Goal: Check status: Check status

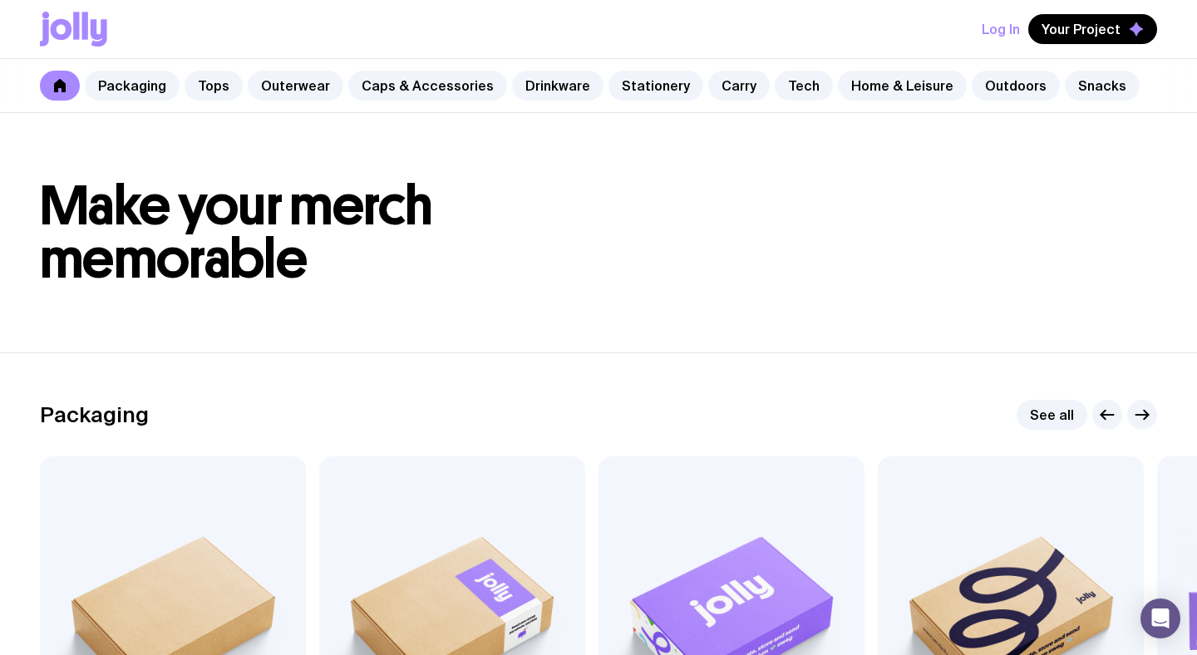
click at [987, 35] on button "Log In" at bounding box center [1001, 29] width 38 height 30
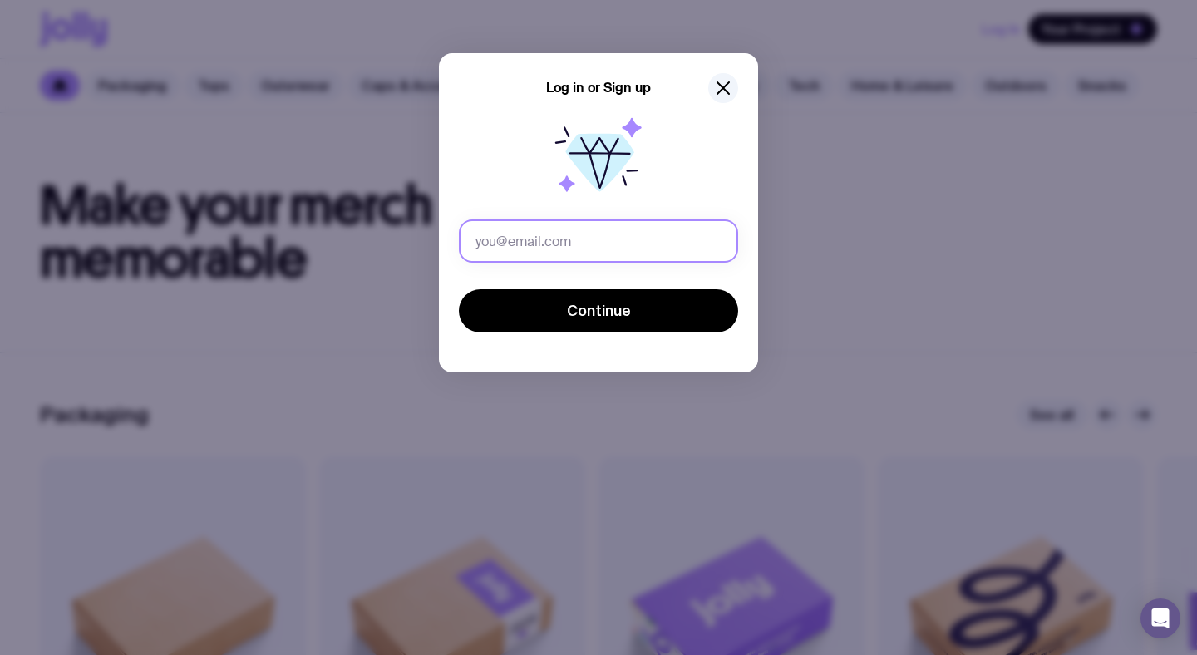
type input "[PERSON_NAME][EMAIL_ADDRESS][DOMAIN_NAME]"
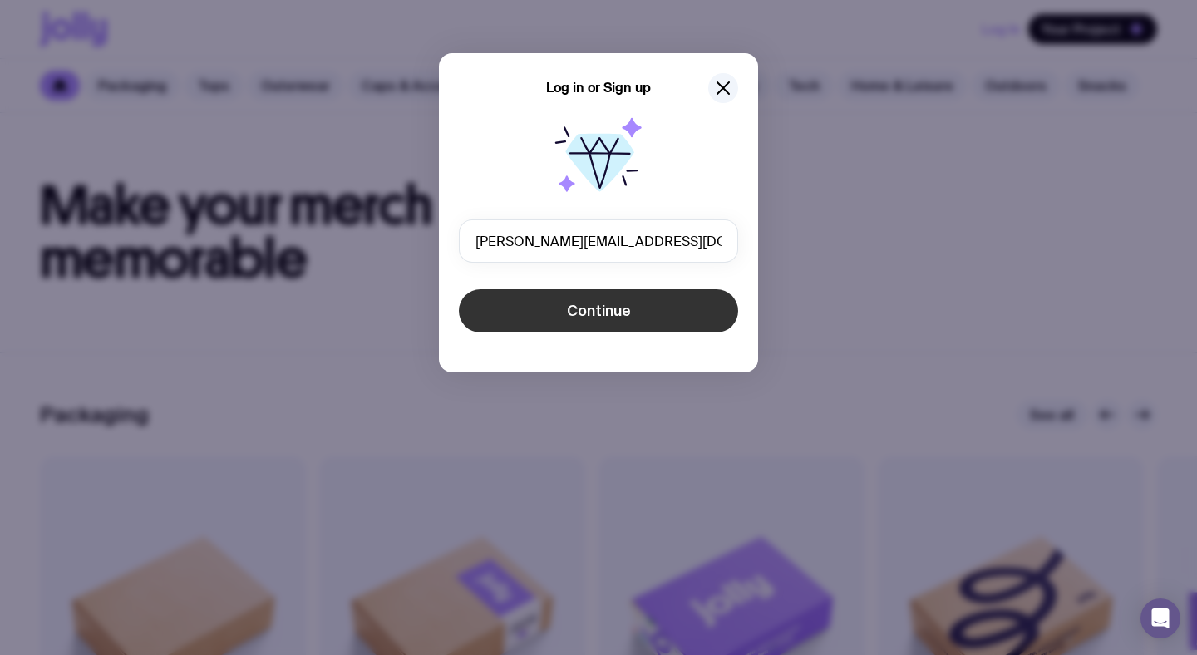
click at [519, 314] on button "Continue" at bounding box center [598, 310] width 279 height 43
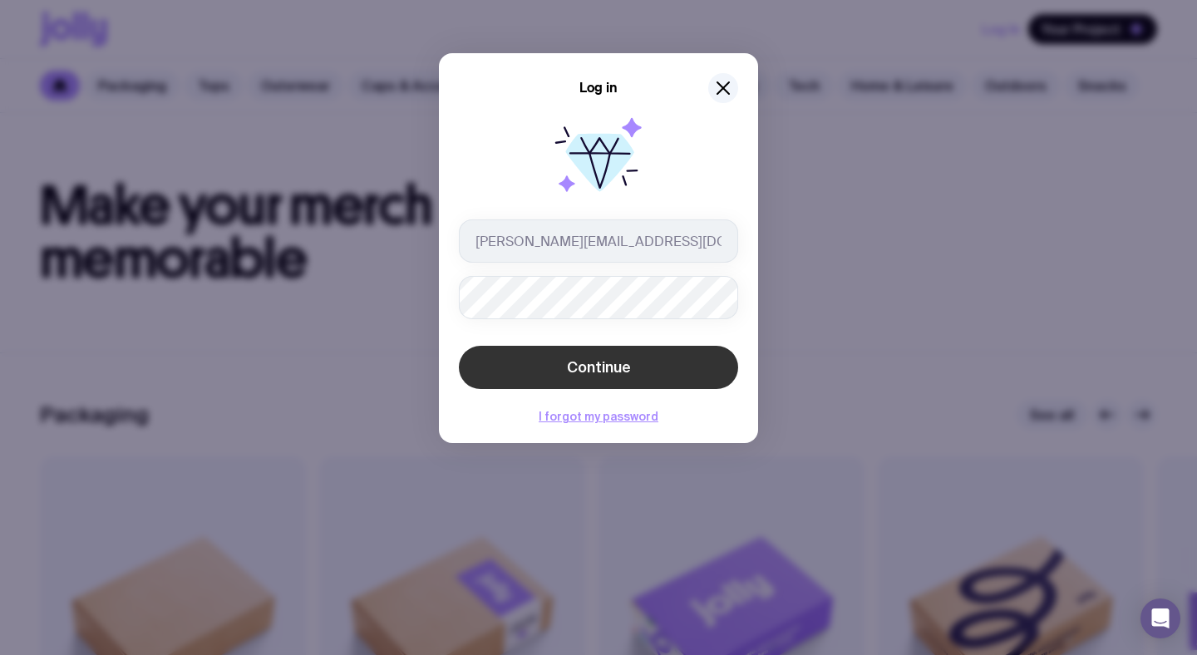
click at [567, 372] on span "Continue" at bounding box center [599, 368] width 64 height 20
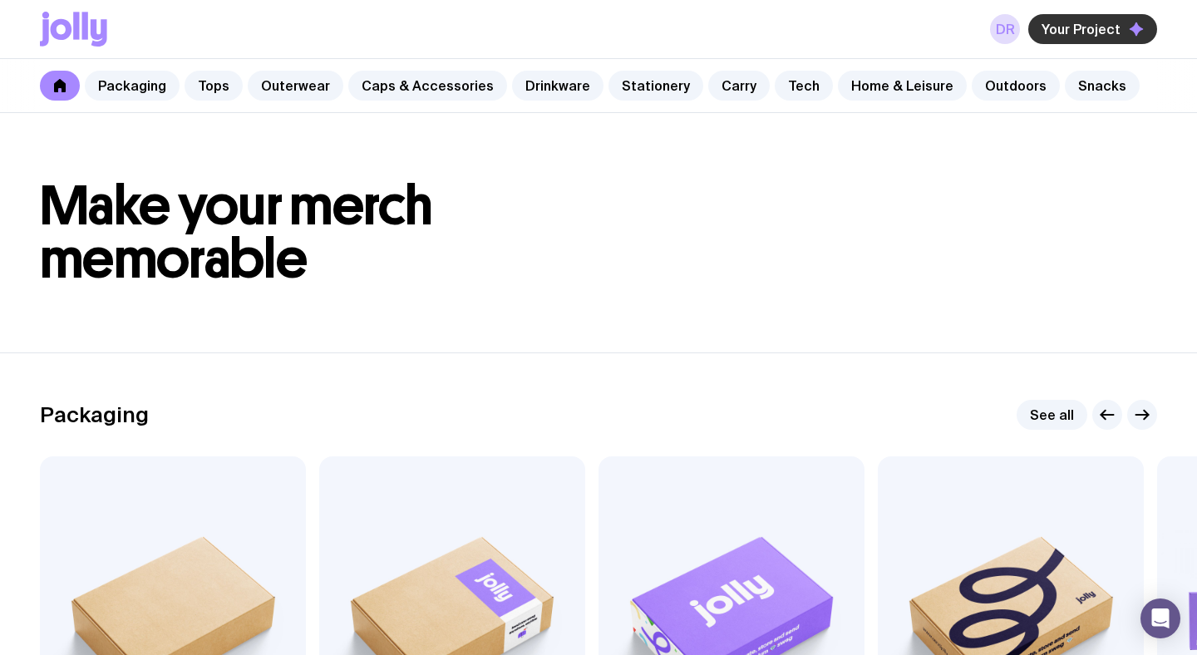
click at [1040, 37] on button "Your Project" at bounding box center [1092, 29] width 129 height 30
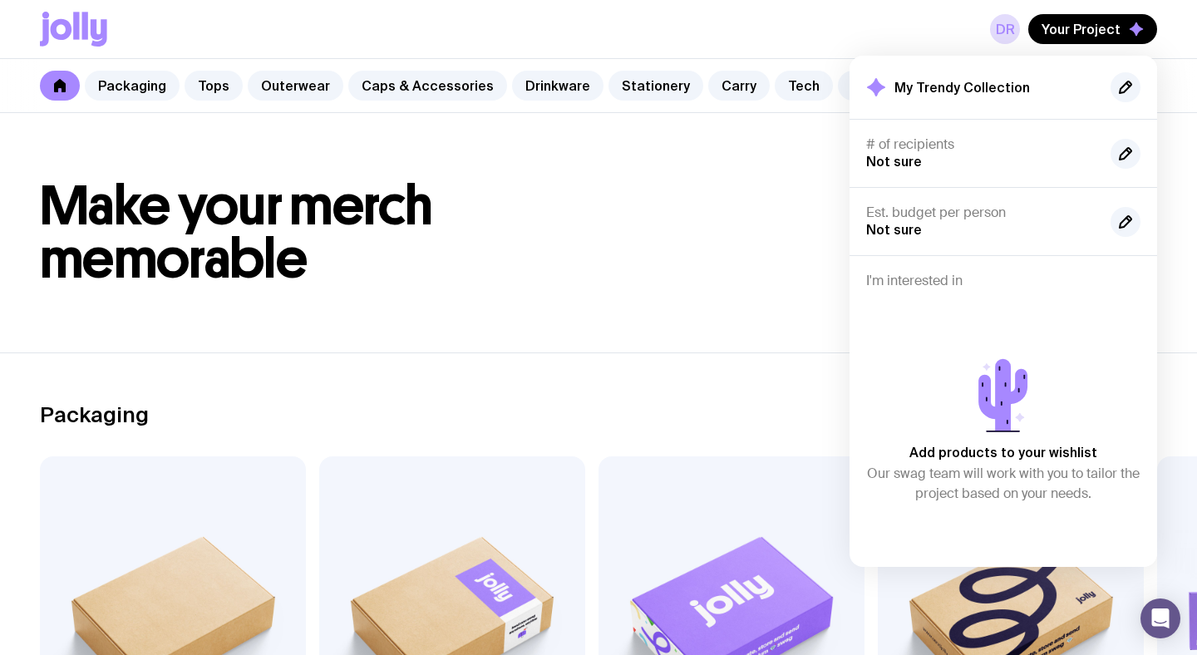
click at [770, 234] on h1 "Make your merch memorable" at bounding box center [598, 233] width 1117 height 106
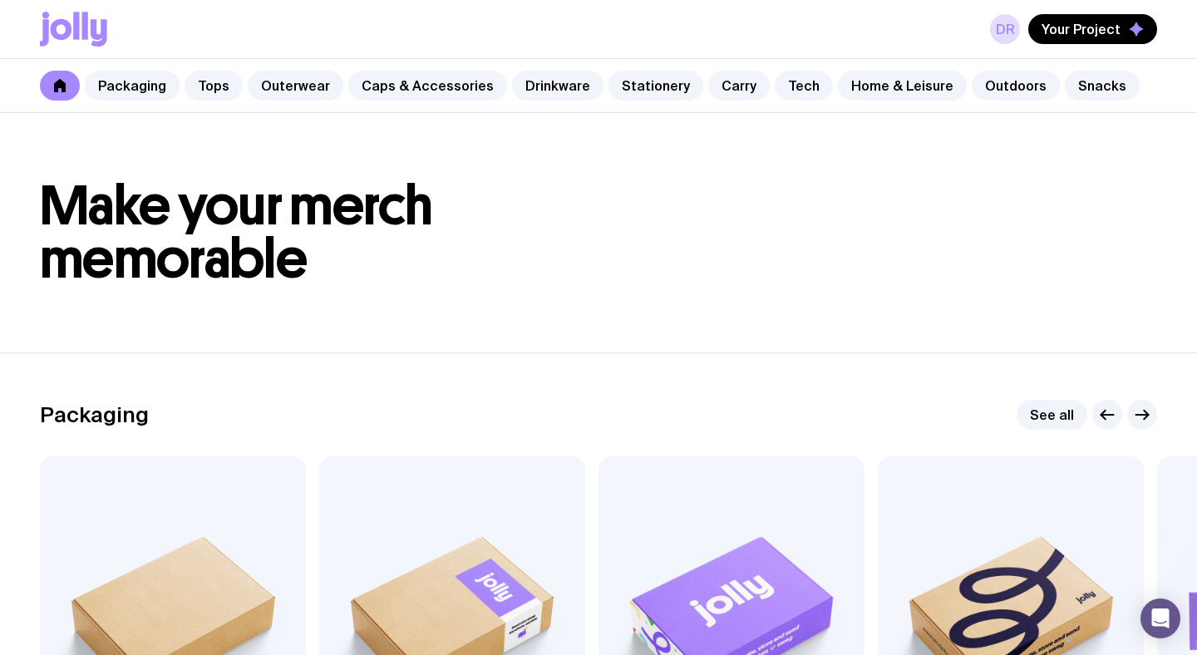
click at [57, 81] on icon at bounding box center [60, 85] width 12 height 13
click at [1103, 39] on button "Your Project" at bounding box center [1092, 29] width 129 height 30
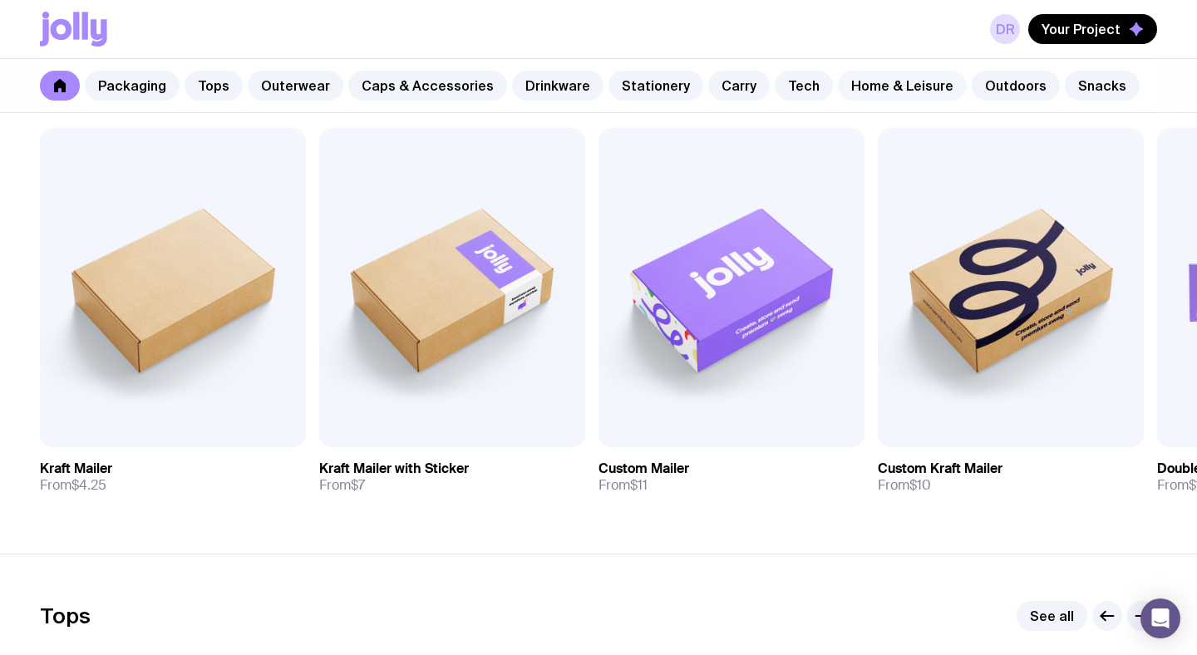
scroll to position [209, 0]
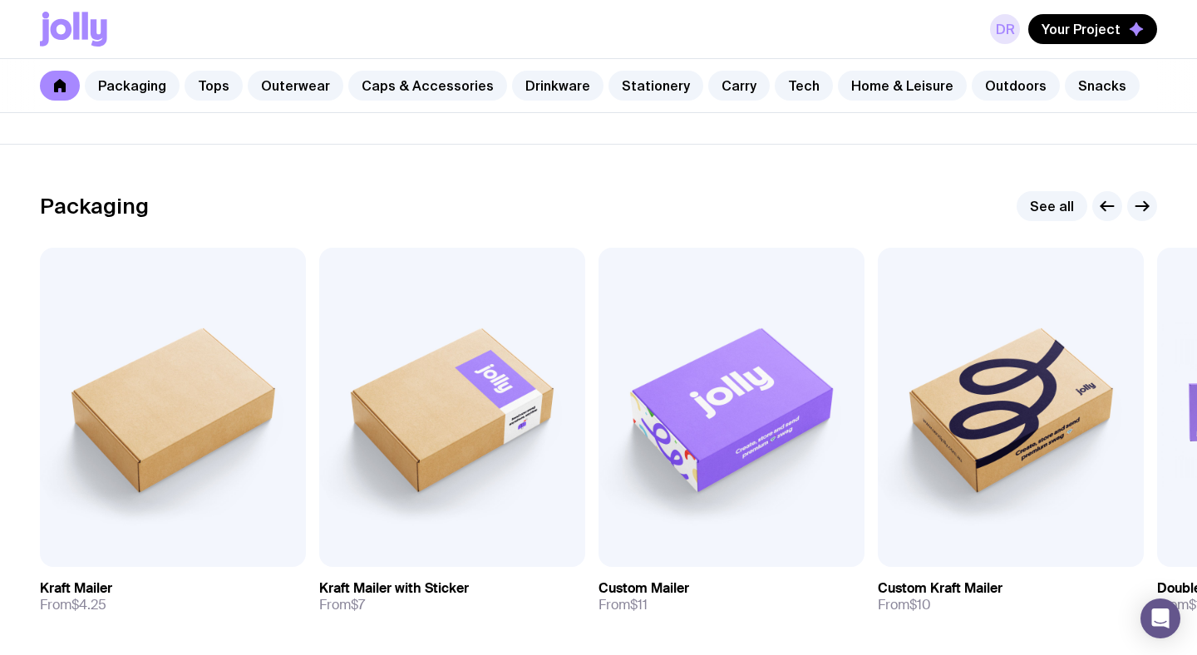
click at [1013, 28] on link "DR" at bounding box center [1005, 29] width 30 height 30
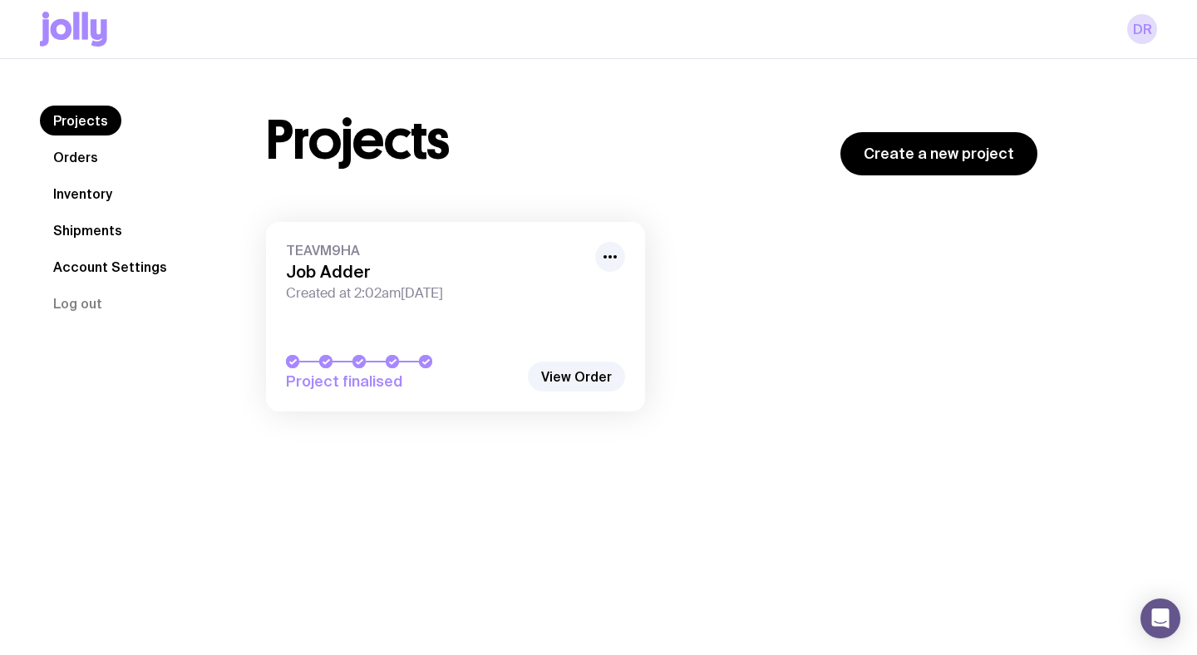
click at [412, 277] on h3 "Job Adder" at bounding box center [435, 272] width 299 height 20
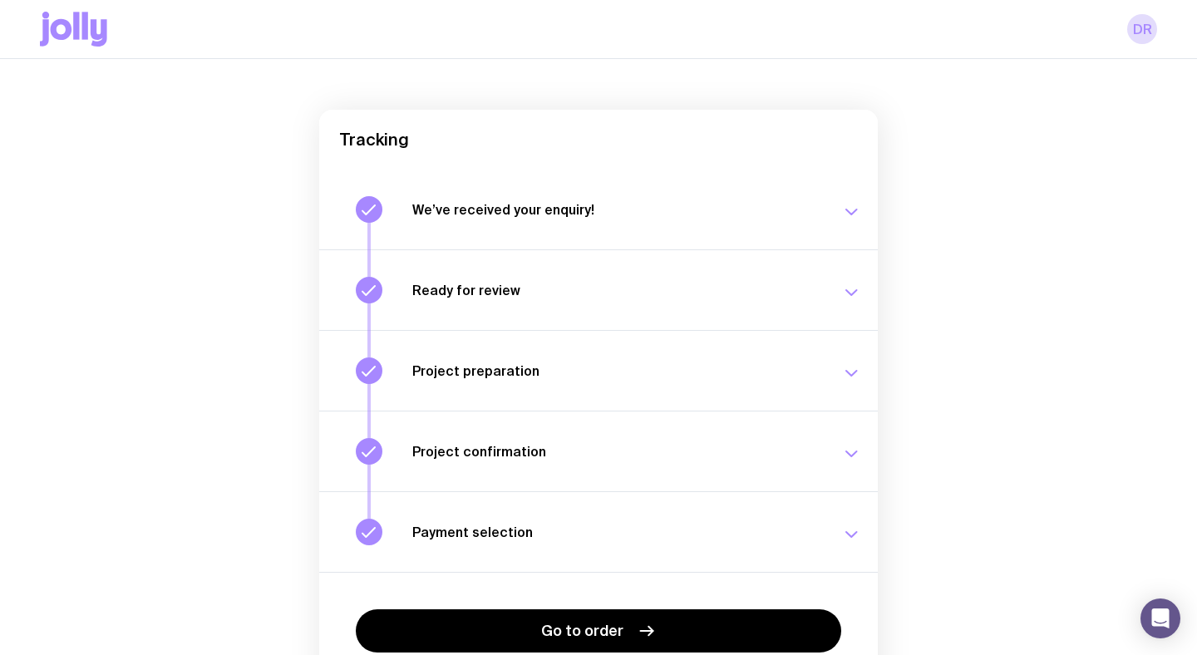
scroll to position [210, 0]
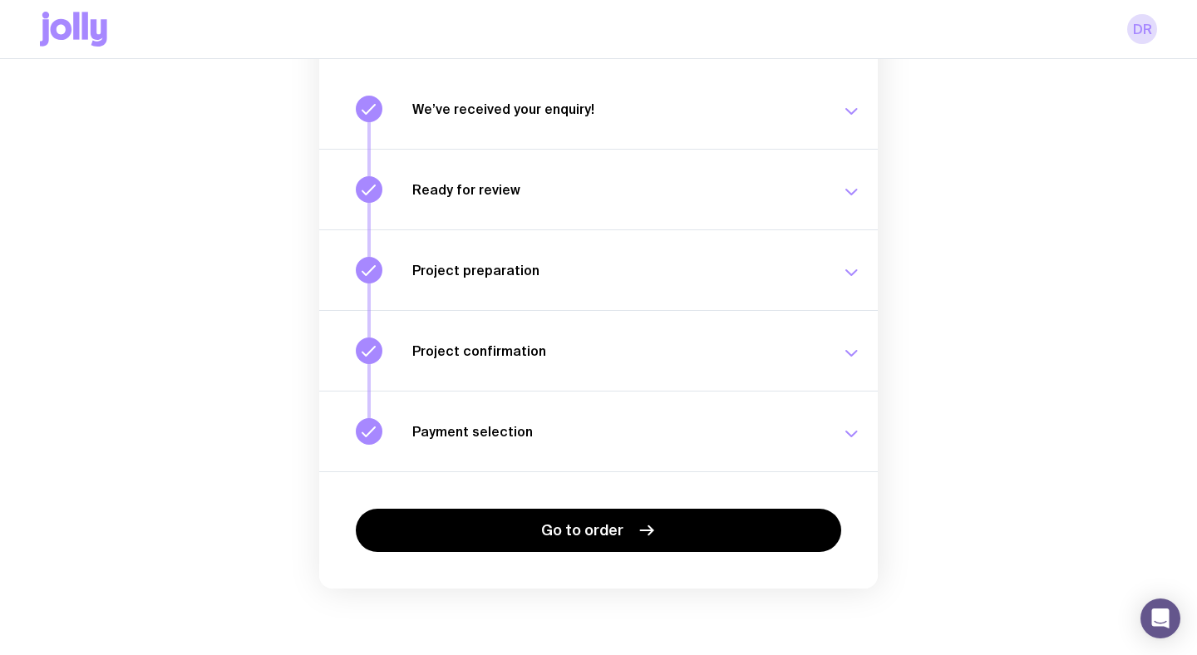
click at [844, 348] on icon "button" at bounding box center [851, 353] width 20 height 20
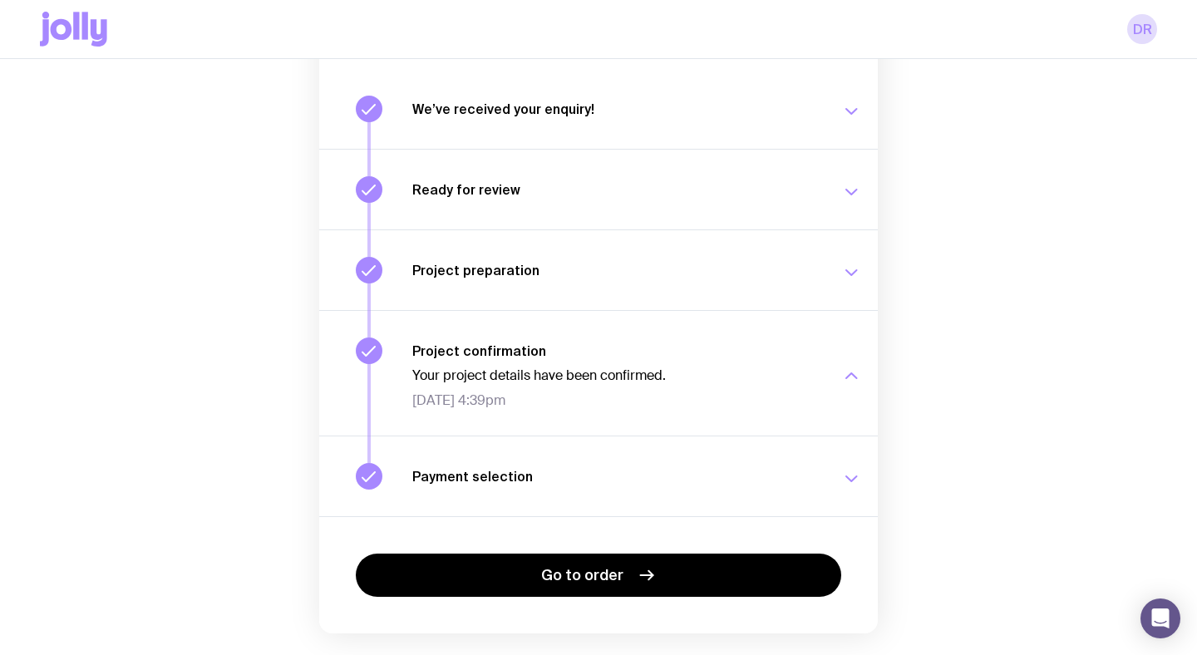
click at [844, 348] on div "button" at bounding box center [851, 376] width 20 height 67
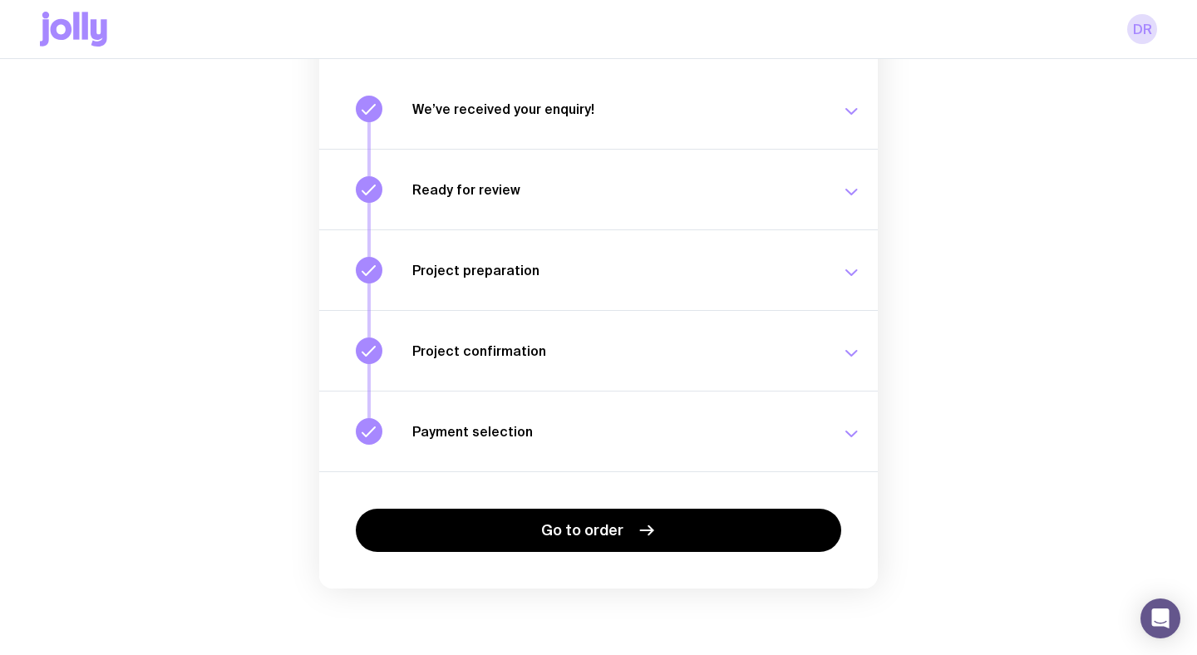
click at [836, 434] on div "Payment selection Choose your payment option to finalise your swag project. [DA…" at bounding box center [636, 431] width 449 height 27
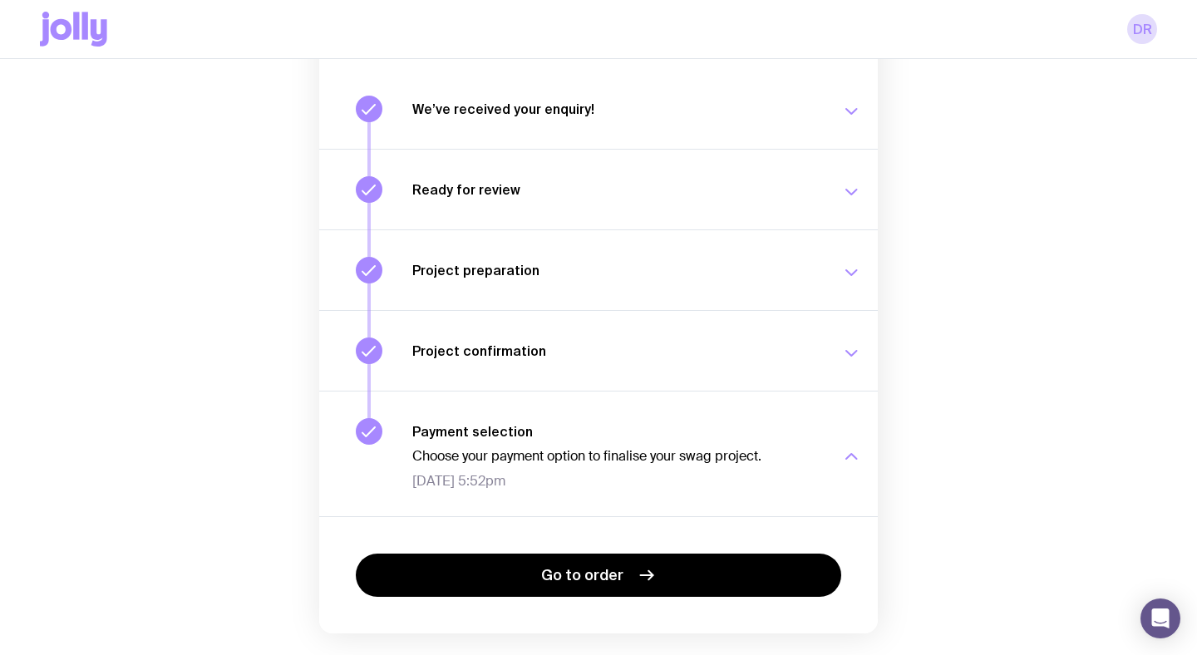
click at [836, 434] on div "Payment selection Choose your payment option to finalise your swag project. [DA…" at bounding box center [636, 454] width 449 height 72
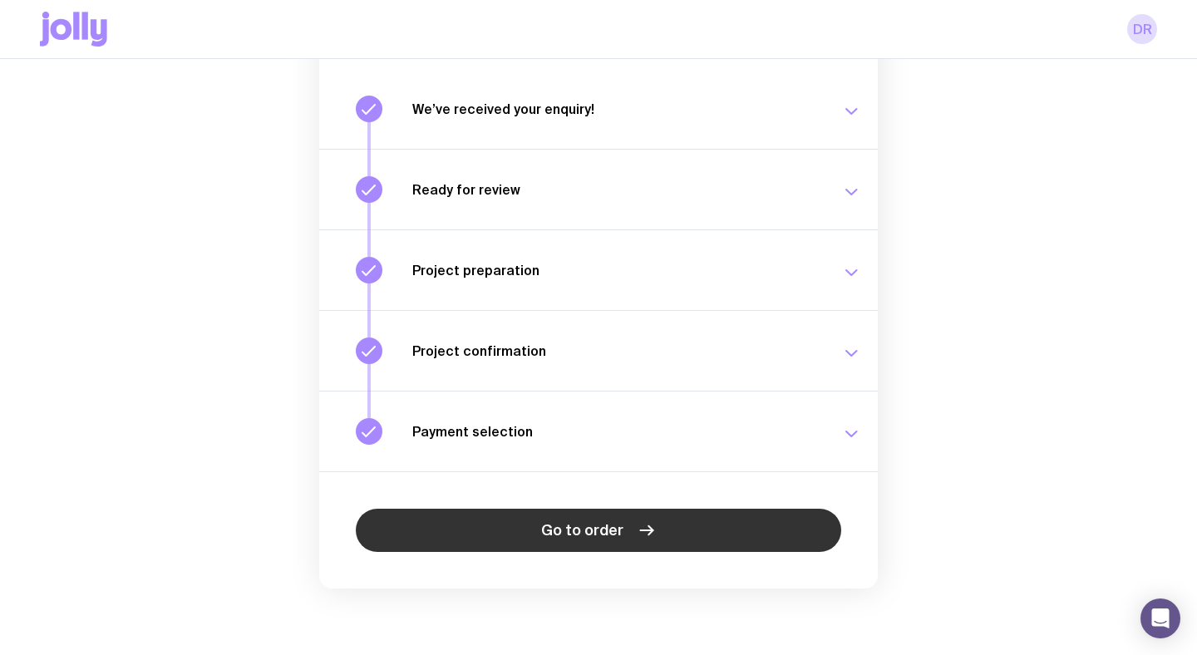
click at [606, 539] on span "Go to order" at bounding box center [582, 530] width 82 height 20
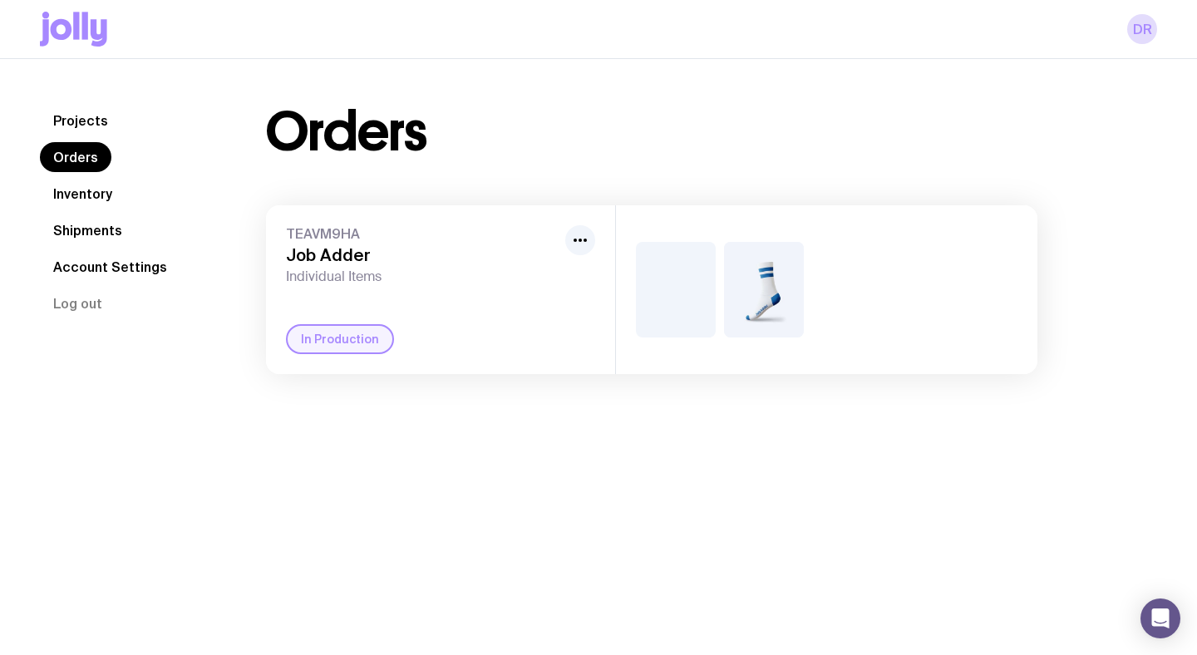
click at [336, 346] on div "In Production" at bounding box center [340, 339] width 108 height 30
click at [336, 319] on div "TEAVM9HA Job Adder Individual Items In Production" at bounding box center [440, 289] width 349 height 169
click at [99, 233] on link "Shipments" at bounding box center [88, 230] width 96 height 30
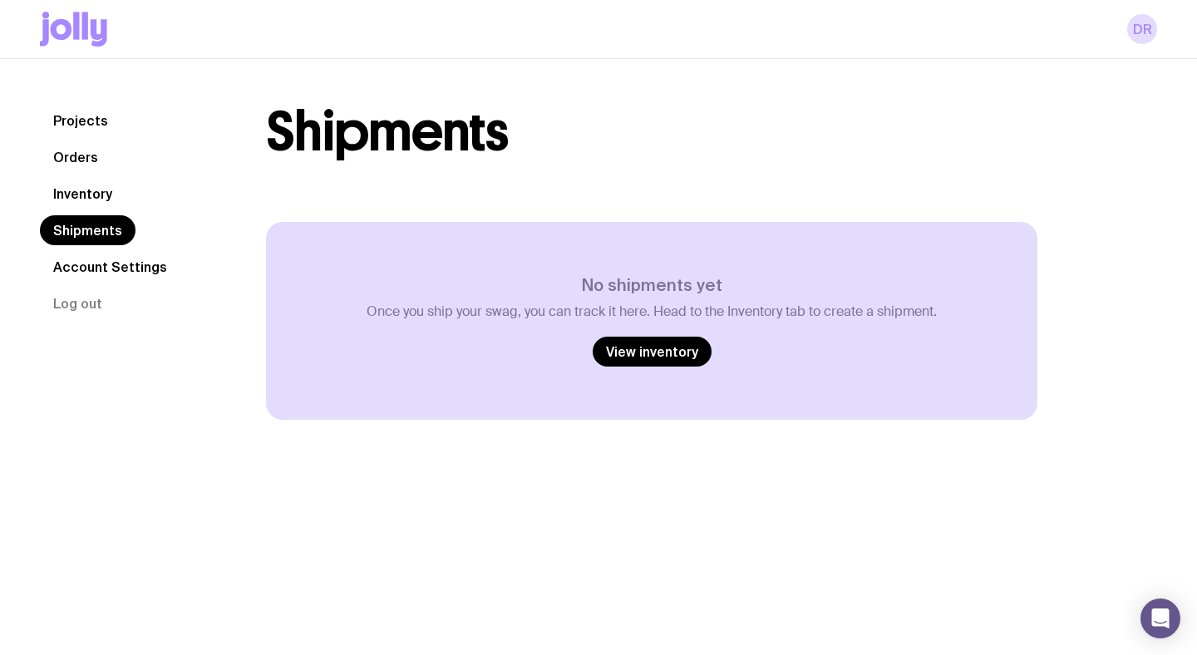
click at [77, 183] on link "Inventory" at bounding box center [83, 194] width 86 height 30
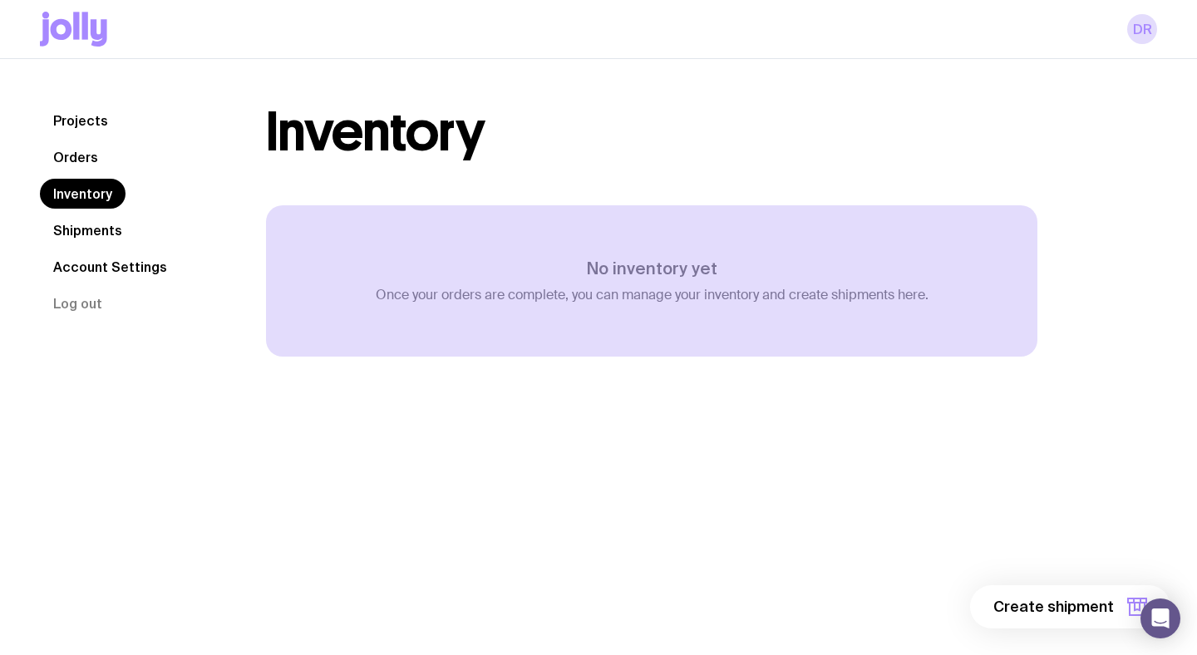
click at [81, 161] on link "Orders" at bounding box center [76, 157] width 72 height 30
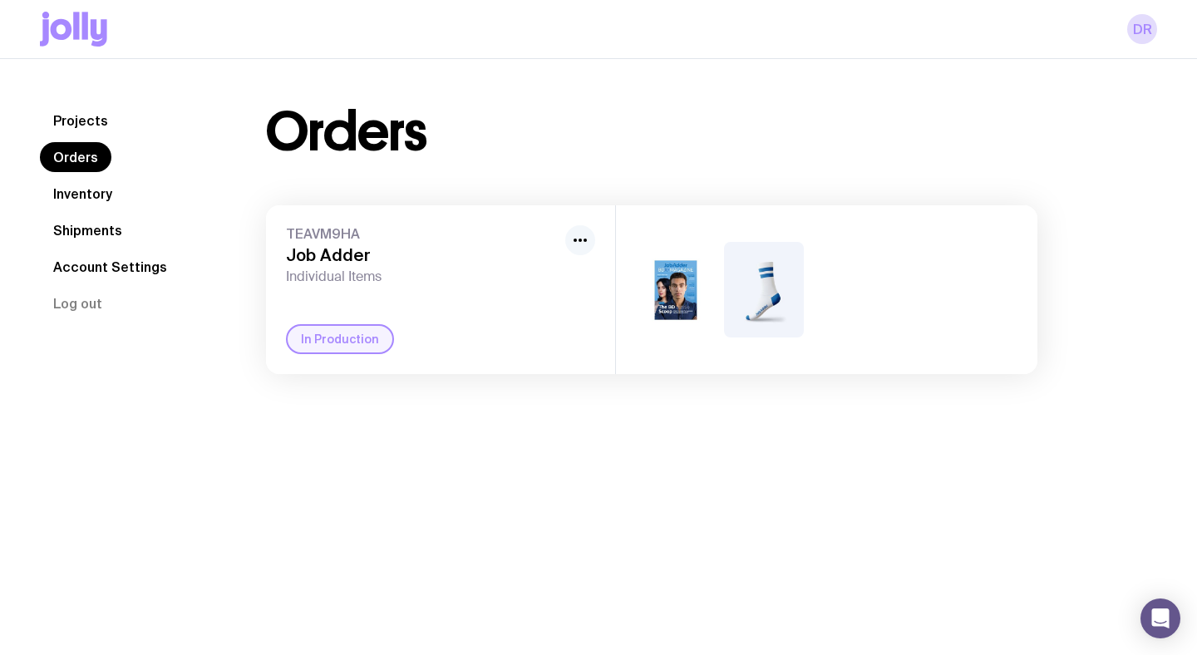
click at [581, 236] on icon "button" at bounding box center [580, 240] width 20 height 20
click at [437, 474] on div "Projects Orders Inventory Shipments Account Settings Log out Projects Orders In…" at bounding box center [598, 386] width 1197 height 655
